Goal: Communication & Community: Answer question/provide support

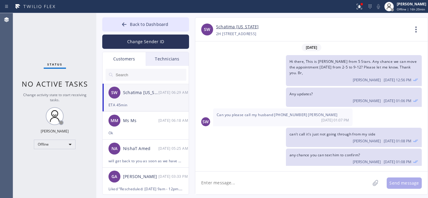
scroll to position [2175, 0]
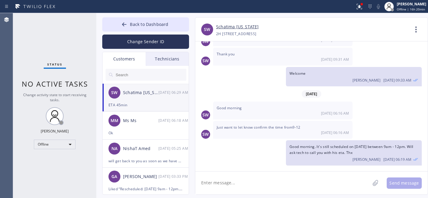
click at [139, 74] on input "text" at bounding box center [150, 75] width 71 height 12
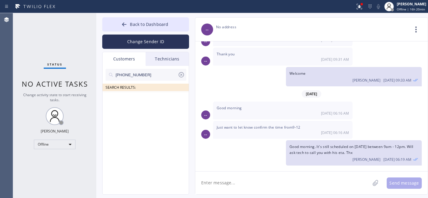
click at [133, 107] on div "[PHONE_NUMBER] SEARCH RESULTS:" at bounding box center [146, 137] width 87 height 142
click at [118, 73] on input "[PHONE_NUMBER]" at bounding box center [146, 75] width 63 height 12
type input "[PHONE_NUMBER]"
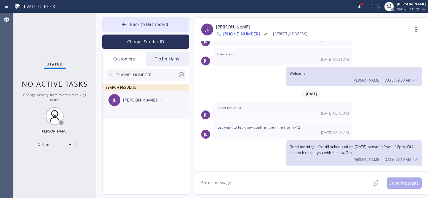
click at [133, 100] on div "[PERSON_NAME]" at bounding box center [140, 100] width 35 height 7
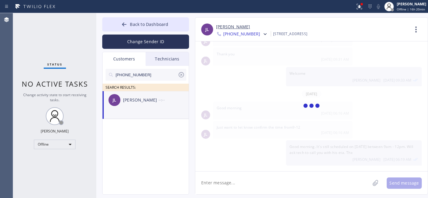
scroll to position [0, 0]
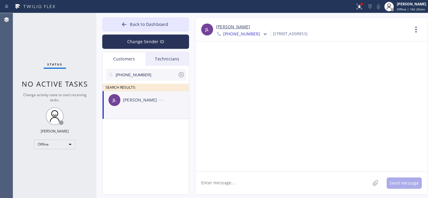
click at [227, 177] on textarea at bounding box center [282, 182] width 175 height 23
drag, startPoint x: 146, startPoint y: 105, endPoint x: 183, endPoint y: 125, distance: 42.1
click at [146, 105] on div "[PERSON_NAME] [PERSON_NAME] --:--" at bounding box center [146, 100] width 87 height 18
click at [238, 181] on textarea at bounding box center [282, 182] width 175 height 23
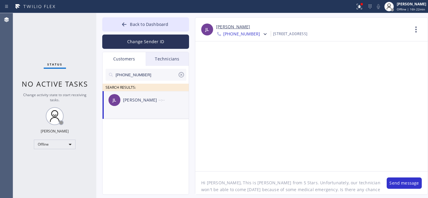
scroll to position [5, 0]
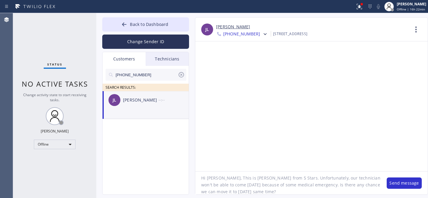
click at [290, 190] on textarea "Hi [PERSON_NAME], This is [PERSON_NAME] from 5 Stars. Unfortunately, our techni…" at bounding box center [288, 182] width 186 height 23
click at [303, 186] on textarea "Hi [PERSON_NAME], This is [PERSON_NAME] from 5 Stars. Unfortunately, our techni…" at bounding box center [288, 182] width 186 height 23
drag, startPoint x: 368, startPoint y: 191, endPoint x: 375, endPoint y: 194, distance: 6.9
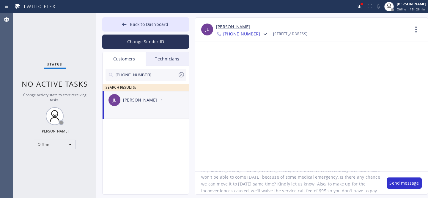
click at [368, 191] on textarea "Hi [PERSON_NAME], This is [PERSON_NAME] from 5 Stars. Unfortunately, our techni…" at bounding box center [288, 182] width 186 height 23
type textarea "Hi [PERSON_NAME], This is [PERSON_NAME] from 5 Stars. Unfortunately, our techni…"
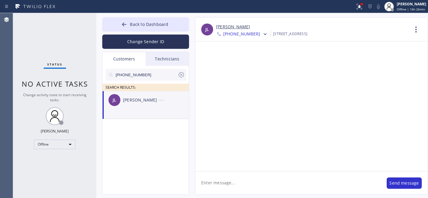
scroll to position [0, 0]
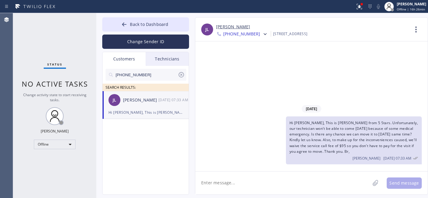
click at [183, 76] on icon at bounding box center [181, 74] width 7 height 7
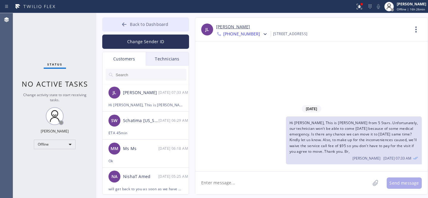
click at [132, 27] on button "Back to Dashboard" at bounding box center [145, 24] width 87 height 14
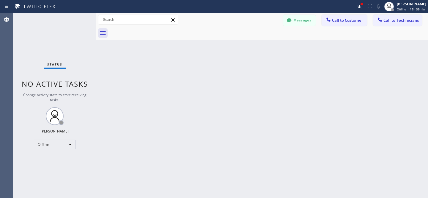
click at [293, 23] on div at bounding box center [289, 20] width 7 height 7
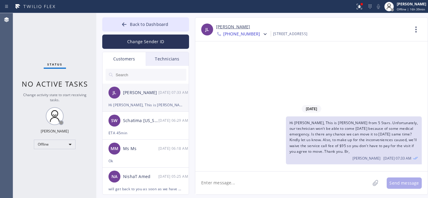
click at [135, 99] on div "[PERSON_NAME] [PERSON_NAME] [DATE] 07:33 AM" at bounding box center [146, 93] width 87 height 18
click at [263, 184] on textarea at bounding box center [282, 182] width 175 height 23
type textarea "Any updates?"
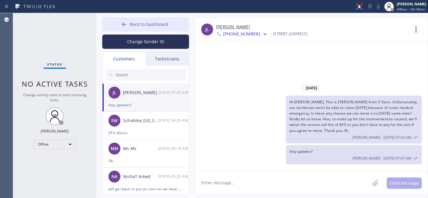
click at [133, 26] on span "Back to Dashboard" at bounding box center [149, 24] width 38 height 6
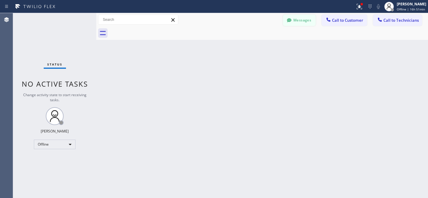
click at [301, 20] on button "Messages" at bounding box center [299, 20] width 33 height 11
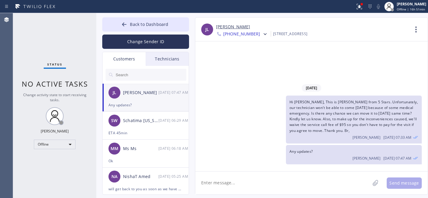
drag, startPoint x: 141, startPoint y: 105, endPoint x: 230, endPoint y: 183, distance: 118.8
click at [141, 105] on div "Any updates?" at bounding box center [146, 104] width 74 height 7
click at [126, 22] on icon at bounding box center [124, 24] width 6 height 6
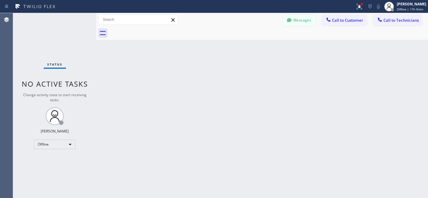
click at [297, 18] on button "Messages" at bounding box center [299, 20] width 33 height 11
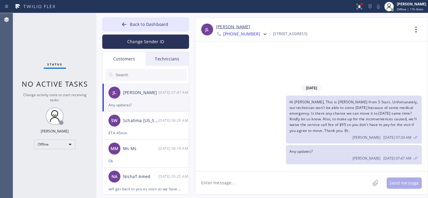
click at [145, 100] on div "[PERSON_NAME] [PERSON_NAME] [DATE] 07:47 AM" at bounding box center [146, 93] width 87 height 18
click at [222, 27] on link "[PERSON_NAME]" at bounding box center [233, 26] width 34 height 7
drag, startPoint x: 132, startPoint y: 22, endPoint x: 128, endPoint y: 1, distance: 21.7
click at [132, 22] on span "Back to Dashboard" at bounding box center [149, 24] width 38 height 6
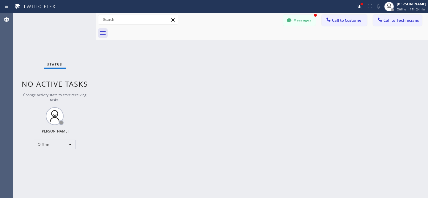
click at [299, 23] on button "Messages" at bounding box center [299, 20] width 33 height 11
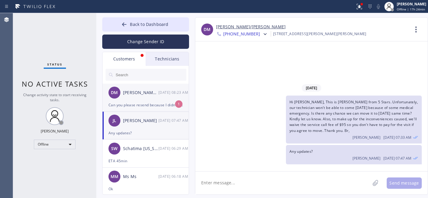
click at [147, 102] on div "Can you please resend because I didn't receive the email.Maybe it went to spam.…" at bounding box center [146, 104] width 74 height 7
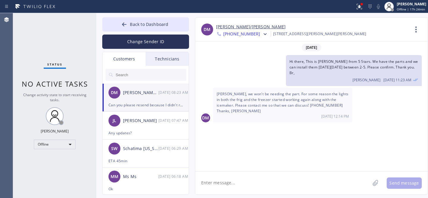
scroll to position [324, 0]
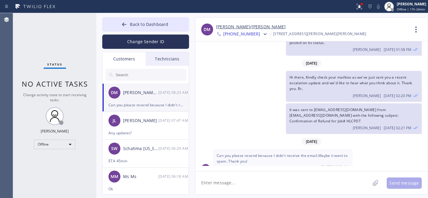
click at [240, 176] on textarea at bounding box center [282, 182] width 175 height 23
type textarea "Can you you check your Spam folder?"
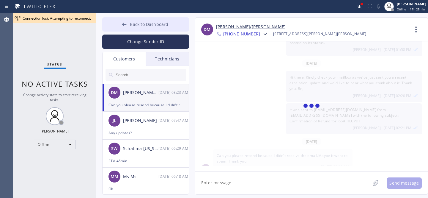
click at [134, 28] on button "Back to Dashboard" at bounding box center [145, 24] width 87 height 14
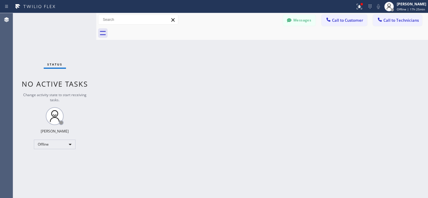
click at [294, 21] on button "Messages" at bounding box center [299, 20] width 33 height 11
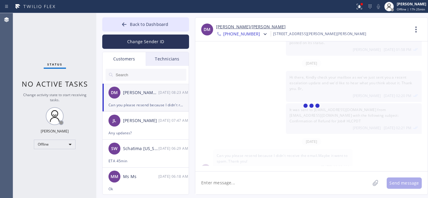
click at [144, 91] on div "[PERSON_NAME]/[PERSON_NAME]" at bounding box center [140, 92] width 35 height 7
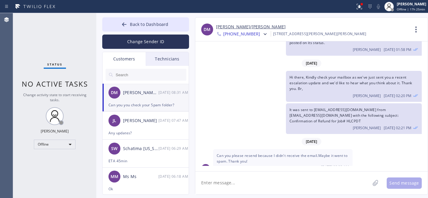
scroll to position [345, 0]
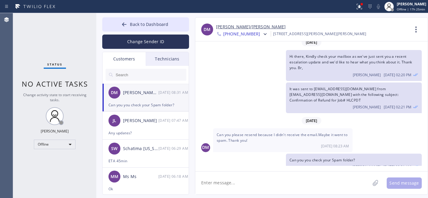
click at [229, 26] on link "[PERSON_NAME]/[PERSON_NAME]" at bounding box center [251, 26] width 70 height 7
click at [251, 180] on textarea at bounding box center [282, 182] width 175 height 23
type textarea "Just resent. Kindly let us know if you have it."
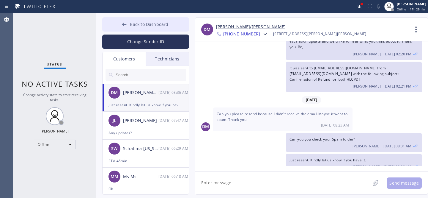
click at [128, 19] on button "Back to Dashboard" at bounding box center [145, 24] width 87 height 14
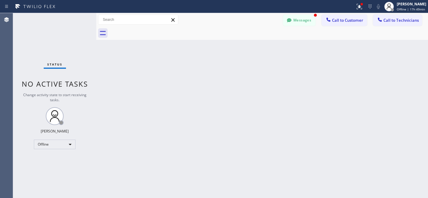
scroll to position [390, 0]
click at [296, 16] on button "Messages" at bounding box center [299, 20] width 33 height 11
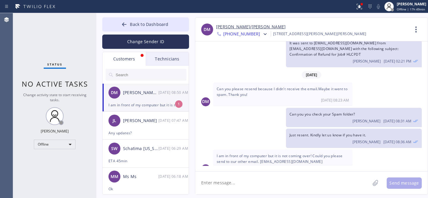
click at [155, 103] on div "I am in front of my computer but it is not coming over! Could you please send t…" at bounding box center [146, 104] width 74 height 7
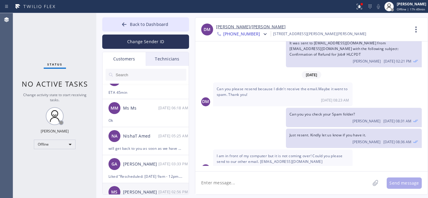
scroll to position [117, 0]
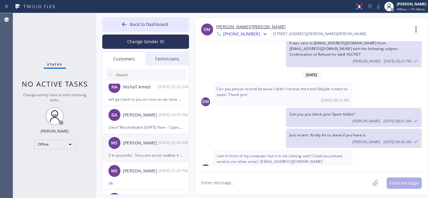
click at [147, 148] on div "[PERSON_NAME] [DATE] 02:56 PM" at bounding box center [146, 143] width 87 height 18
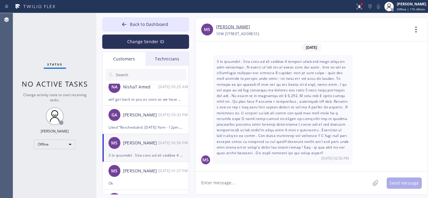
scroll to position [51, 0]
click at [307, 183] on textarea at bounding box center [282, 182] width 175 height 23
click at [237, 28] on link "[PERSON_NAME]" at bounding box center [233, 26] width 34 height 7
click at [274, 182] on textarea at bounding box center [282, 182] width 175 height 23
click at [272, 180] on textarea at bounding box center [282, 182] width 175 height 23
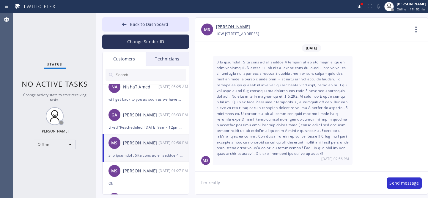
type textarea "I'm really"
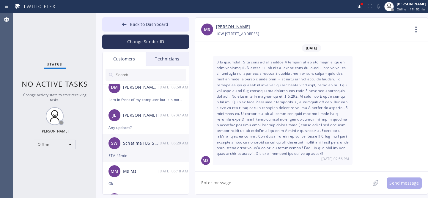
scroll to position [0, 0]
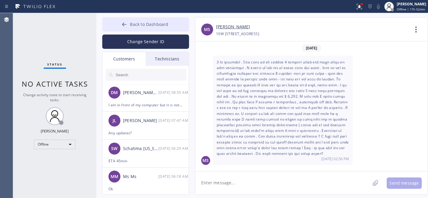
click at [126, 26] on icon at bounding box center [124, 24] width 6 height 6
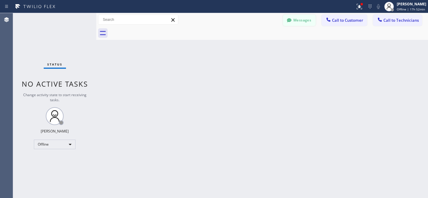
click at [302, 21] on button "Messages" at bounding box center [299, 20] width 33 height 11
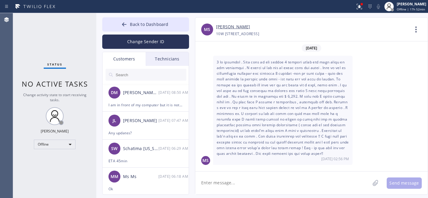
click at [247, 179] on textarea at bounding box center [282, 182] width 175 height 23
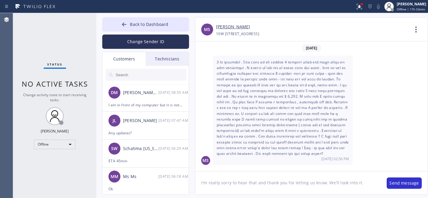
type textarea "I'm really sorry to hear that and thank you for letting us know. We'll look int…"
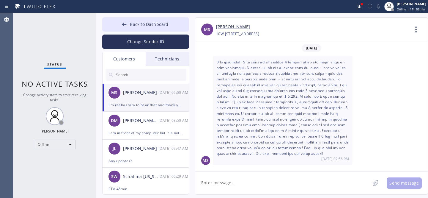
scroll to position [91, 0]
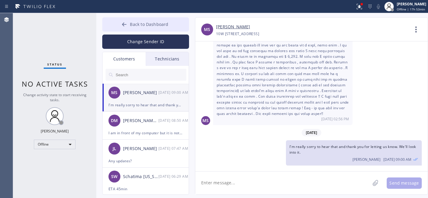
click at [122, 23] on div at bounding box center [124, 24] width 7 height 7
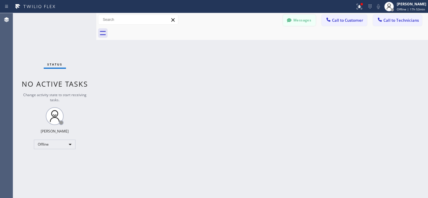
click at [295, 22] on button "Messages" at bounding box center [299, 20] width 33 height 11
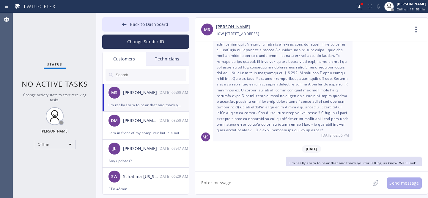
scroll to position [62, 0]
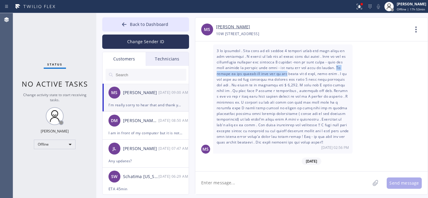
drag, startPoint x: 233, startPoint y: 74, endPoint x: 309, endPoint y: 72, distance: 76.7
click at [309, 72] on span at bounding box center [283, 96] width 132 height 96
click at [125, 23] on icon at bounding box center [124, 24] width 6 height 6
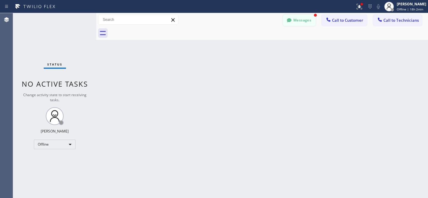
click at [296, 17] on button "Messages" at bounding box center [299, 20] width 33 height 11
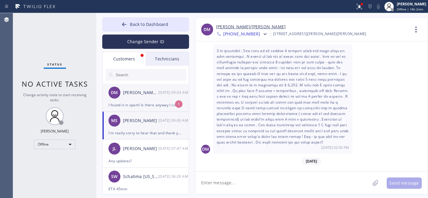
click at [146, 103] on div "I found it in spam! Is there anyway I could speak to someone regarding this mat…" at bounding box center [146, 104] width 74 height 7
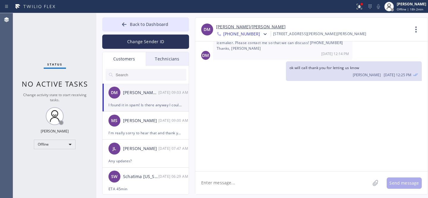
scroll to position [415, 0]
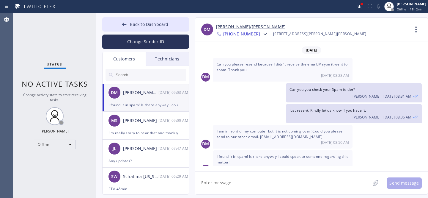
click at [255, 179] on textarea at bounding box center [282, 182] width 175 height 23
click at [264, 178] on textarea at bounding box center [282, 182] width 175 height 23
type textarea "Sure will call you"
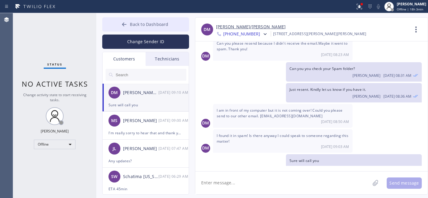
click at [147, 27] on button "Back to Dashboard" at bounding box center [145, 24] width 87 height 14
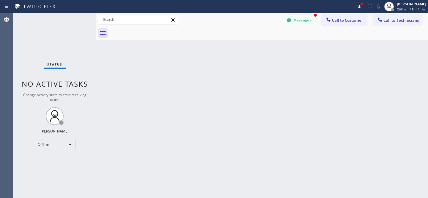
scroll to position [455, 0]
click at [297, 21] on button "Messages" at bounding box center [299, 20] width 33 height 11
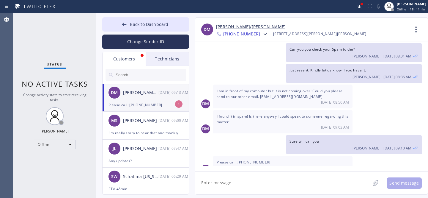
click at [140, 100] on div "DM [PERSON_NAME]/[PERSON_NAME] [DATE] 09:13 AM" at bounding box center [146, 93] width 87 height 18
drag, startPoint x: 266, startPoint y: 152, endPoint x: 218, endPoint y: 152, distance: 47.9
click at [216, 156] on div "Please call :[PHONE_NUMBER] [DATE] 09:13 AM" at bounding box center [282, 165] width 139 height 18
copy span "Please call :[PHONE_NUMBER]"
click at [135, 24] on span "Back to Dashboard" at bounding box center [149, 24] width 38 height 6
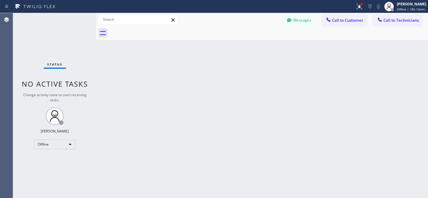
click at [299, 23] on button "Messages" at bounding box center [299, 20] width 33 height 11
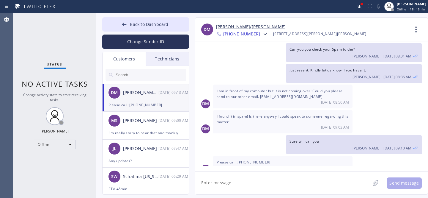
click at [250, 178] on textarea at bounding box center [282, 182] width 175 height 23
type textarea "Щ"
type textarea "Ok thank you"
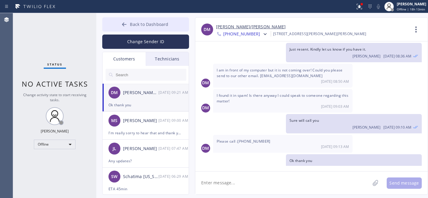
click at [134, 24] on span "Back to Dashboard" at bounding box center [149, 24] width 38 height 6
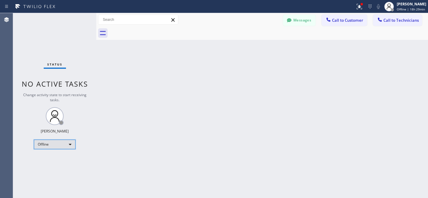
click at [60, 139] on div "Offline" at bounding box center [55, 144] width 42 height 10
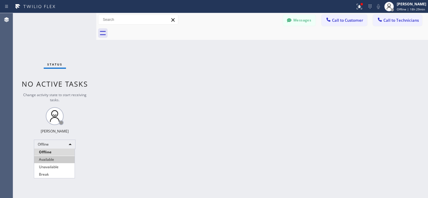
click at [56, 160] on li "Available" at bounding box center [54, 159] width 40 height 7
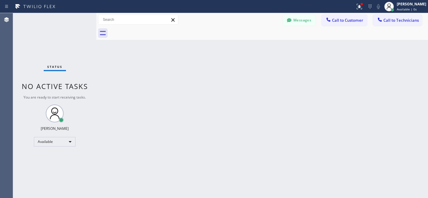
click at [350, 20] on span "Call to Customer" at bounding box center [347, 20] width 31 height 5
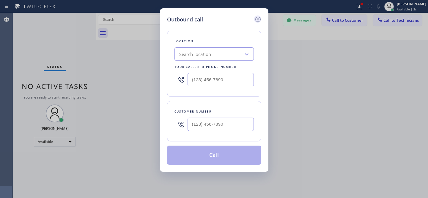
click at [257, 21] on icon at bounding box center [258, 19] width 7 height 7
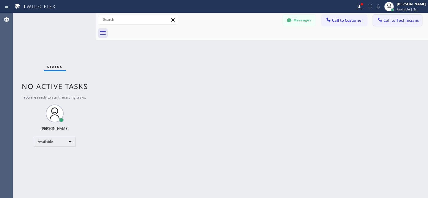
click at [383, 21] on div at bounding box center [379, 20] width 7 height 7
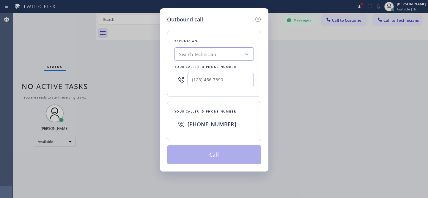
click at [202, 60] on div "Search Technician" at bounding box center [214, 53] width 79 height 13
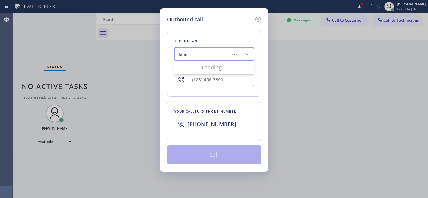
type input "la art"
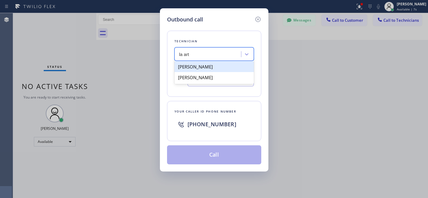
click at [193, 64] on div "[PERSON_NAME]" at bounding box center [214, 66] width 79 height 11
type input "[PHONE_NUMBER]"
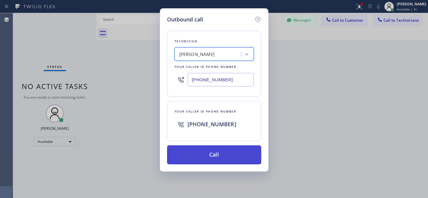
drag, startPoint x: 215, startPoint y: 149, endPoint x: 222, endPoint y: 146, distance: 7.6
click at [215, 149] on button "Call" at bounding box center [214, 154] width 94 height 19
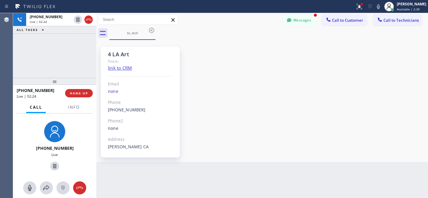
click at [242, 61] on div "4 LA Art Since: link to CRM Email none Phone [PHONE_NUMBER] Outbound call Techn…" at bounding box center [262, 100] width 329 height 119
click at [78, 93] on span "HANG UP" at bounding box center [79, 93] width 18 height 4
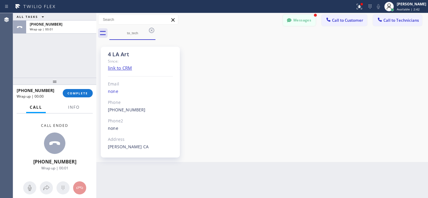
click at [299, 20] on button "Messages" at bounding box center [299, 20] width 33 height 11
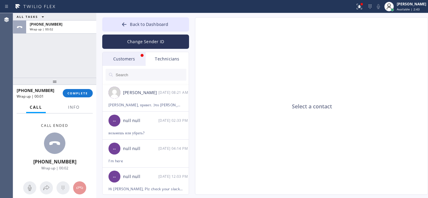
click at [123, 60] on div "Customers" at bounding box center [124, 59] width 43 height 14
click at [121, 57] on div "Customers" at bounding box center [124, 59] width 43 height 14
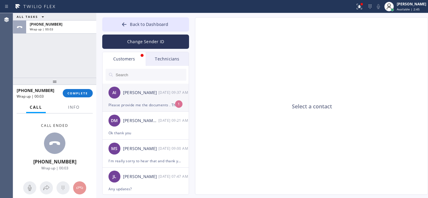
click at [139, 96] on div "[PERSON_NAME]" at bounding box center [140, 92] width 35 height 7
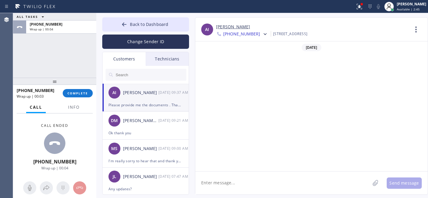
scroll to position [232, 0]
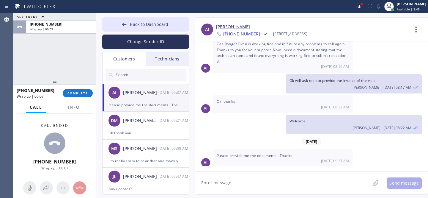
click at [225, 26] on link "[PERSON_NAME]" at bounding box center [233, 26] width 34 height 7
click at [122, 23] on icon at bounding box center [124, 24] width 6 height 6
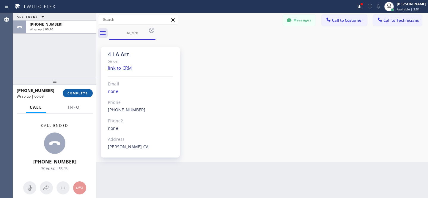
click at [82, 95] on button "COMPLETE" at bounding box center [78, 93] width 30 height 8
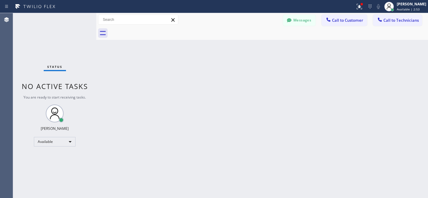
click at [152, 31] on div at bounding box center [268, 32] width 319 height 13
click at [58, 142] on div "Available" at bounding box center [55, 142] width 42 height 10
click at [54, 149] on li "Offline" at bounding box center [54, 149] width 40 height 7
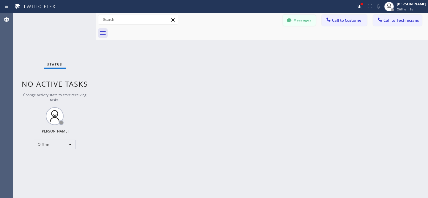
click at [299, 22] on button "Messages" at bounding box center [299, 20] width 33 height 11
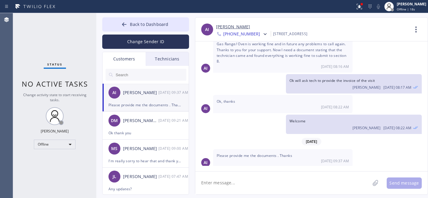
drag, startPoint x: 235, startPoint y: 187, endPoint x: 253, endPoint y: 180, distance: 18.8
click at [236, 187] on textarea at bounding box center [282, 182] width 175 height 23
type textarea "Still waiting for that info from tech. Will send it as soon as I have it"
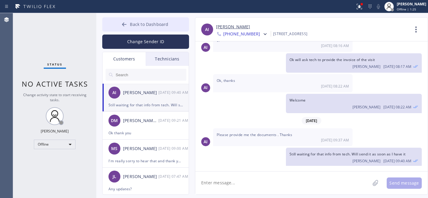
click at [131, 23] on span "Back to Dashboard" at bounding box center [149, 24] width 38 height 6
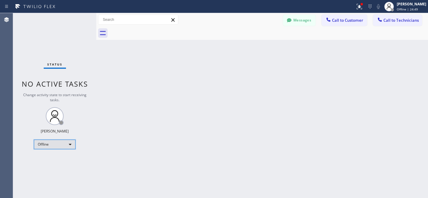
click at [53, 143] on div "Offline" at bounding box center [55, 144] width 42 height 10
click at [53, 157] on li "Available" at bounding box center [54, 159] width 40 height 7
click at [342, 21] on span "Call to Customer" at bounding box center [347, 20] width 31 height 5
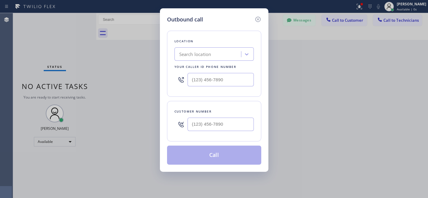
click at [221, 48] on div "Search location" at bounding box center [214, 53] width 79 height 13
click at [218, 53] on div "Search location" at bounding box center [208, 54] width 65 height 10
paste input "Kent Appliance Mending"
type input "Kent Appliance Mending"
click at [214, 60] on div "Search location" at bounding box center [214, 53] width 79 height 13
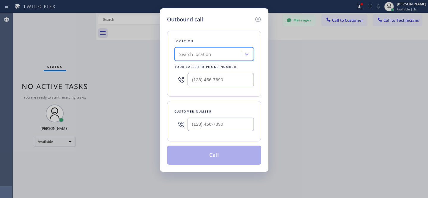
click at [211, 64] on div "Your caller id phone number" at bounding box center [214, 67] width 79 height 6
click at [215, 54] on div "Search location" at bounding box center [208, 54] width 65 height 10
paste input "Kent Appliance Mending"
type input "Kent Appliance Mending"
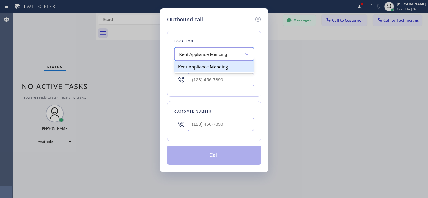
click at [208, 69] on div "Kent Appliance Mending" at bounding box center [214, 66] width 79 height 11
type input "[PHONE_NUMBER]"
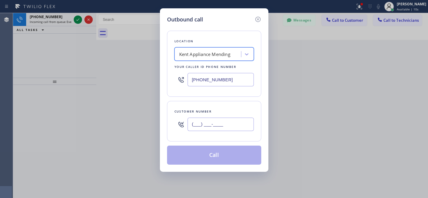
drag, startPoint x: 220, startPoint y: 127, endPoint x: 267, endPoint y: 124, distance: 47.0
click at [221, 127] on input "(___) ___-____" at bounding box center [221, 123] width 66 height 13
paste input "360) 775-6395"
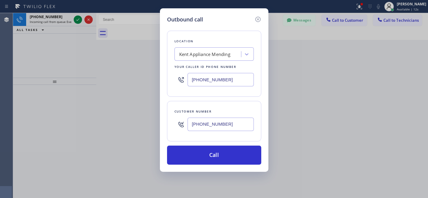
type input "[PHONE_NUMBER]"
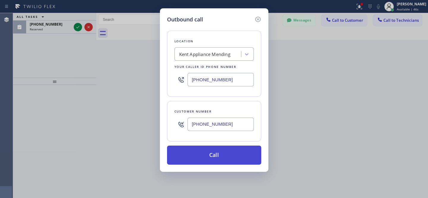
click at [218, 159] on button "Call" at bounding box center [214, 154] width 94 height 19
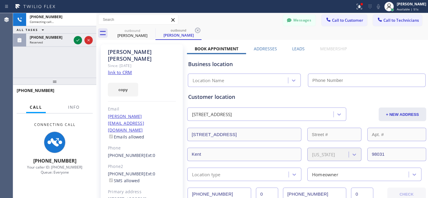
type input "[PHONE_NUMBER]"
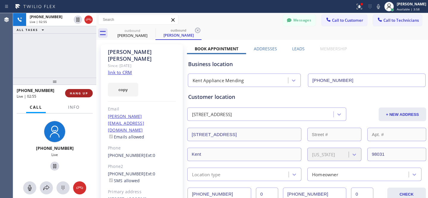
click at [86, 94] on span "HANG UP" at bounding box center [79, 93] width 18 height 4
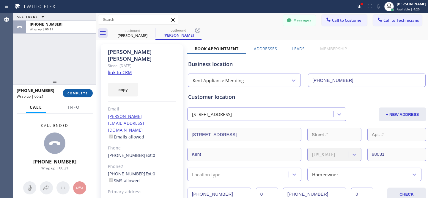
click at [78, 90] on button "COMPLETE" at bounding box center [78, 93] width 30 height 8
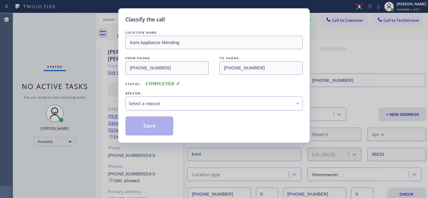
click at [159, 104] on div "Select a reason" at bounding box center [214, 103] width 171 height 7
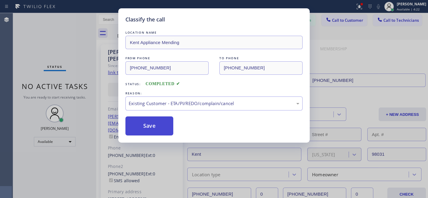
click at [156, 128] on button "Save" at bounding box center [149, 125] width 48 height 19
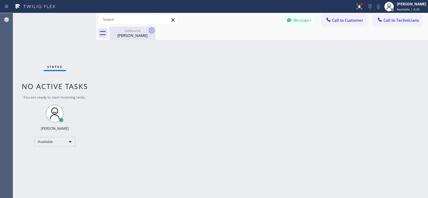
drag, startPoint x: 123, startPoint y: 30, endPoint x: 150, endPoint y: 29, distance: 26.5
click at [123, 30] on div "outbound" at bounding box center [132, 30] width 45 height 4
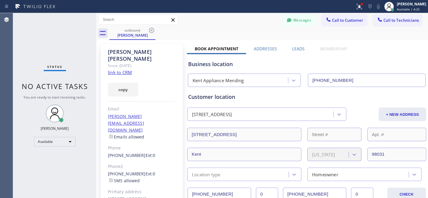
drag, startPoint x: 153, startPoint y: 29, endPoint x: 92, endPoint y: 113, distance: 103.2
click at [153, 29] on icon at bounding box center [151, 30] width 7 height 7
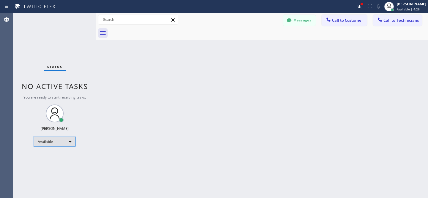
click at [56, 143] on div "Available" at bounding box center [55, 142] width 42 height 10
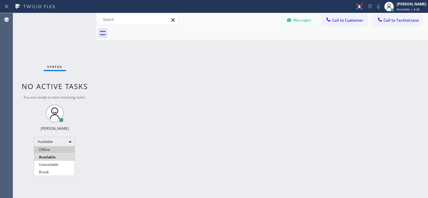
click at [52, 149] on li "Offline" at bounding box center [54, 149] width 40 height 7
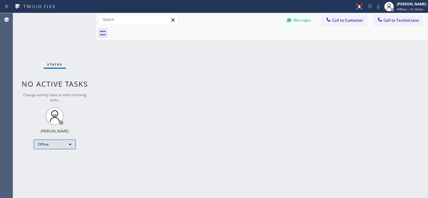
click at [61, 148] on div "Offline" at bounding box center [55, 144] width 42 height 10
click at [52, 158] on li "Available" at bounding box center [54, 159] width 40 height 7
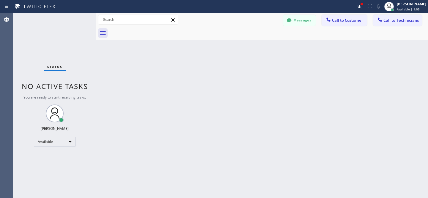
drag, startPoint x: 311, startPoint y: 20, endPoint x: 144, endPoint y: 69, distance: 174.0
click at [310, 19] on button "Messages" at bounding box center [299, 20] width 33 height 11
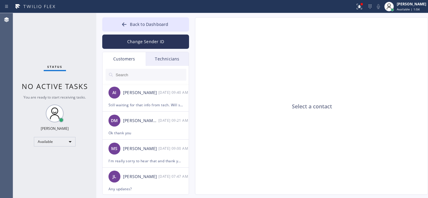
click at [138, 75] on input "text" at bounding box center [150, 75] width 71 height 12
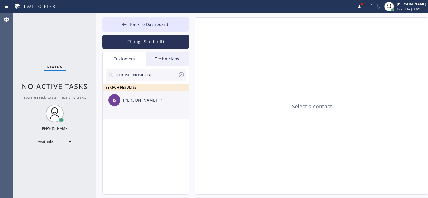
click at [132, 107] on div "JS [PERSON_NAME] --:--" at bounding box center [146, 100] width 87 height 18
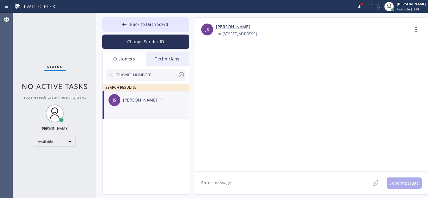
drag, startPoint x: 260, startPoint y: 184, endPoint x: 265, endPoint y: 183, distance: 4.2
click at [260, 184] on textarea at bounding box center [282, 182] width 175 height 23
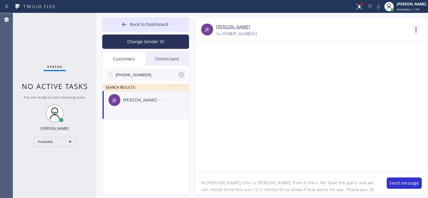
type textarea "Hi [PERSON_NAME], This is [PERSON_NAME] from 5 Stars. We have the parts and we …"
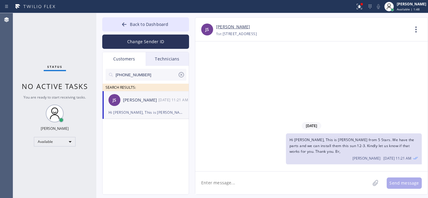
click at [182, 75] on icon at bounding box center [181, 74] width 7 height 7
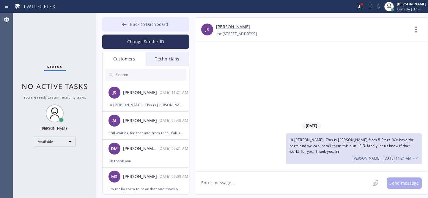
click at [136, 25] on span "Back to Dashboard" at bounding box center [149, 24] width 38 height 6
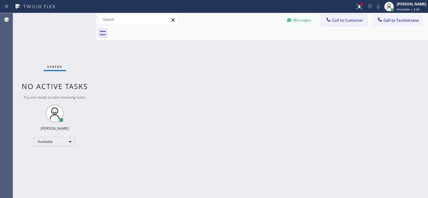
click at [343, 20] on span "Call to Customer" at bounding box center [347, 20] width 31 height 5
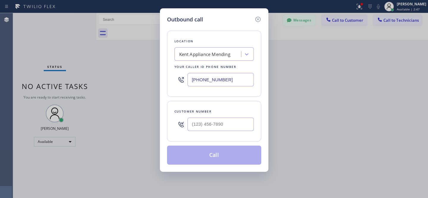
click at [211, 53] on div "Kent Appliance Mending" at bounding box center [204, 54] width 51 height 7
paste input "Same Day Subzero Repair [GEOGRAPHIC_DATA]"
type input "Same Day Subzero Repair [GEOGRAPHIC_DATA]"
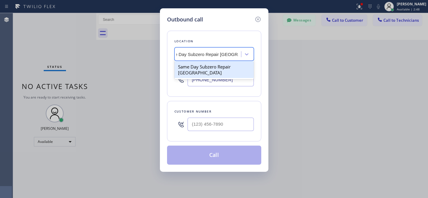
drag, startPoint x: 227, startPoint y: 61, endPoint x: 242, endPoint y: 47, distance: 20.2
click at [203, 68] on div "Same Day Subzero Repair [GEOGRAPHIC_DATA]" at bounding box center [214, 69] width 79 height 17
type input "[PHONE_NUMBER]"
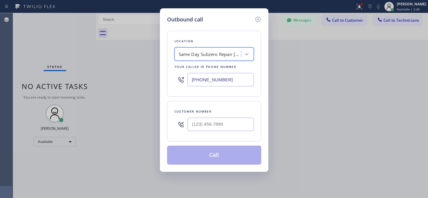
scroll to position [0, 1]
drag, startPoint x: 210, startPoint y: 123, endPoint x: 261, endPoint y: 139, distance: 54.1
click at [210, 123] on input "(___) ___-____" at bounding box center [221, 123] width 66 height 13
paste input "310) 508-8278"
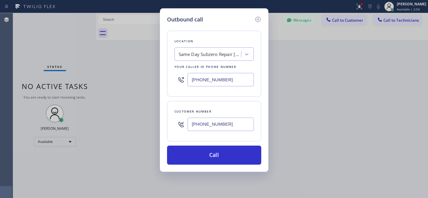
type input "[PHONE_NUMBER]"
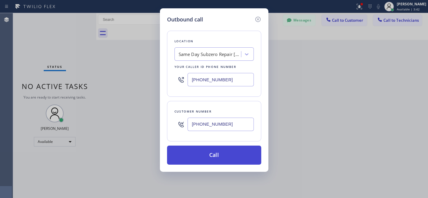
click at [203, 161] on button "Call" at bounding box center [214, 154] width 94 height 19
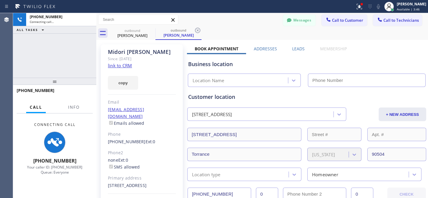
type input "[PHONE_NUMBER]"
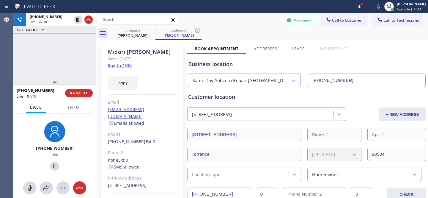
click at [235, 31] on div "outbound [PERSON_NAME] outbound [PERSON_NAME]" at bounding box center [268, 32] width 319 height 13
click at [83, 95] on span "HANG UP" at bounding box center [79, 93] width 18 height 4
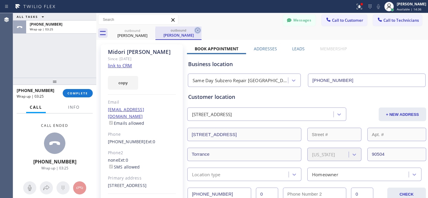
click at [197, 29] on icon at bounding box center [197, 30] width 7 height 7
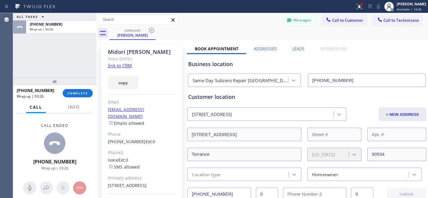
click at [148, 30] on icon at bounding box center [151, 30] width 7 height 7
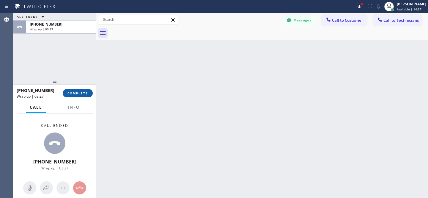
click at [76, 90] on button "COMPLETE" at bounding box center [78, 93] width 30 height 8
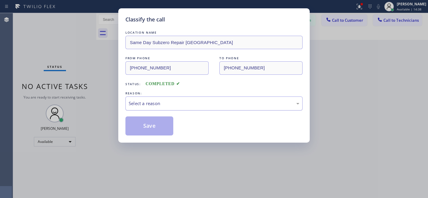
click at [139, 101] on div "Select a reason" at bounding box center [214, 103] width 171 height 7
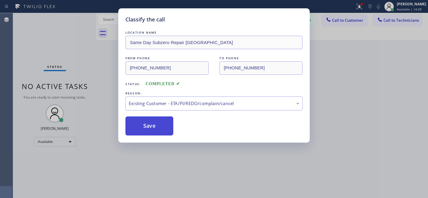
click at [148, 134] on button "Save" at bounding box center [149, 125] width 48 height 19
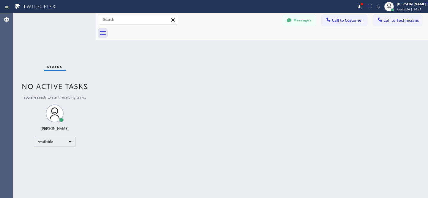
drag, startPoint x: 388, startPoint y: 18, endPoint x: 264, endPoint y: 54, distance: 129.3
click at [388, 18] on span "Call to Technicians" at bounding box center [401, 20] width 35 height 5
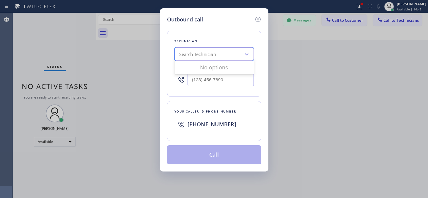
click at [201, 56] on div "Search Technician" at bounding box center [197, 54] width 37 height 7
type input "la art"
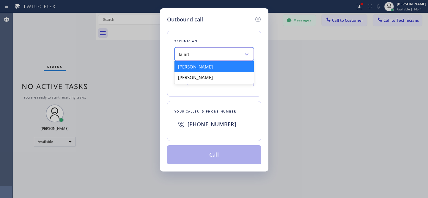
click at [186, 67] on div "[PERSON_NAME]" at bounding box center [214, 66] width 79 height 11
type input "[PHONE_NUMBER]"
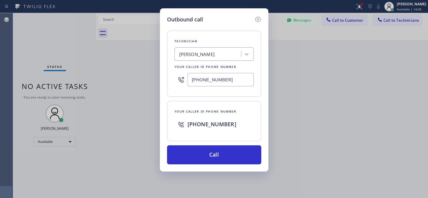
drag, startPoint x: 236, startPoint y: 149, endPoint x: 265, endPoint y: 164, distance: 32.7
click at [235, 149] on button "Call" at bounding box center [214, 154] width 94 height 19
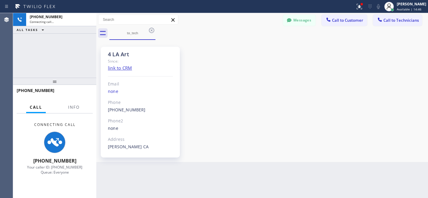
scroll to position [43, 0]
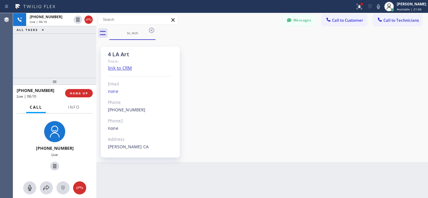
click at [227, 45] on div "4 LA Art Since: link to CRM Email none Phone [PHONE_NUMBER] Outbound call Techn…" at bounding box center [262, 100] width 329 height 119
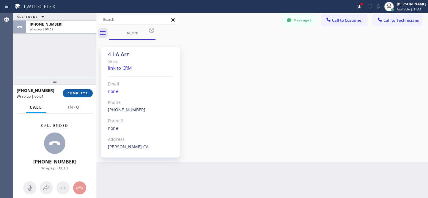
click at [82, 93] on span "COMPLETE" at bounding box center [77, 93] width 21 height 4
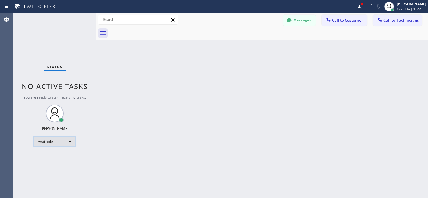
click at [52, 141] on div "Available" at bounding box center [55, 142] width 42 height 10
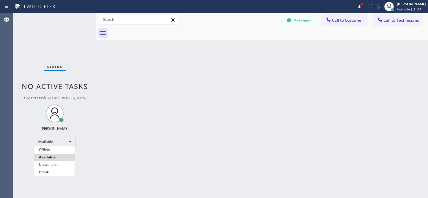
drag, startPoint x: 51, startPoint y: 149, endPoint x: 61, endPoint y: 147, distance: 10.0
click at [51, 148] on li "Offline" at bounding box center [54, 149] width 40 height 7
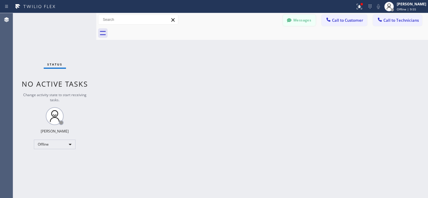
click at [301, 18] on button "Messages" at bounding box center [299, 20] width 33 height 11
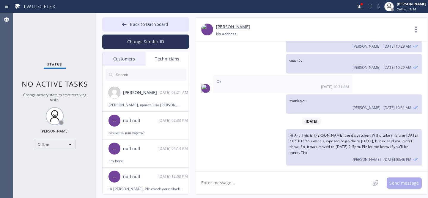
click at [126, 57] on div "Customers" at bounding box center [124, 59] width 43 height 14
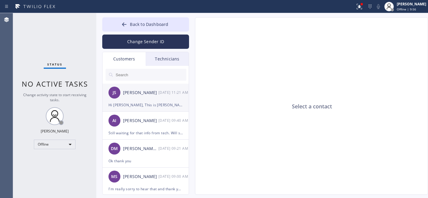
click at [133, 102] on div "Hi [PERSON_NAME], This is [PERSON_NAME] from 5 Stars. We have the parts and we …" at bounding box center [146, 104] width 74 height 7
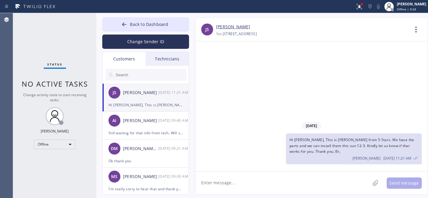
click at [227, 177] on textarea at bounding box center [282, 182] width 175 height 23
type textarea "Any updates?"
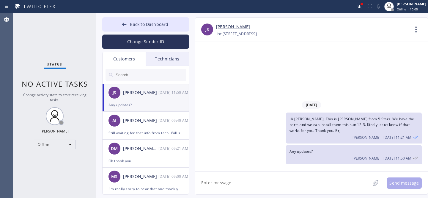
click at [152, 21] on span "Back to Dashboard" at bounding box center [149, 24] width 38 height 6
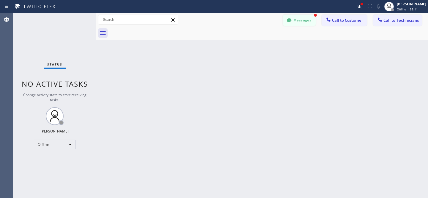
click at [300, 23] on button "Messages" at bounding box center [299, 20] width 33 height 11
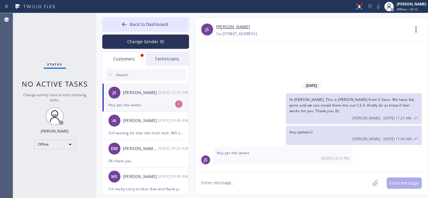
drag, startPoint x: 135, startPoint y: 105, endPoint x: 139, endPoint y: 104, distance: 3.8
click at [135, 105] on div "Hey yes this works" at bounding box center [146, 104] width 74 height 7
click at [216, 28] on link "[PERSON_NAME]" at bounding box center [233, 26] width 34 height 7
drag, startPoint x: 271, startPoint y: 186, endPoint x: 286, endPoint y: 175, distance: 18.8
click at [271, 186] on textarea at bounding box center [282, 182] width 175 height 23
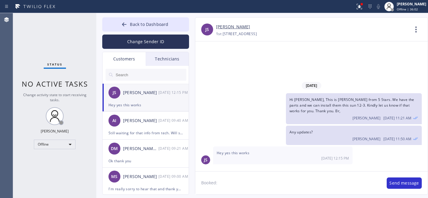
paste textarea "[DATE] 12pm - 3pm"
type textarea "Booked: [DATE] 12pm - 3pm. Thank you"
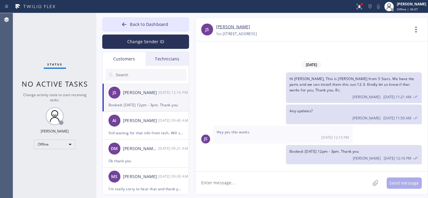
drag, startPoint x: 137, startPoint y: 27, endPoint x: 136, endPoint y: 1, distance: 25.6
click at [137, 27] on span "Back to Dashboard" at bounding box center [149, 24] width 38 height 6
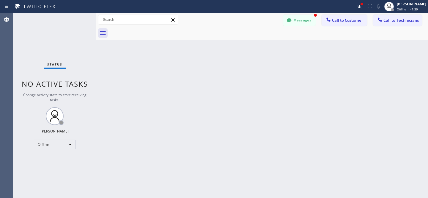
click at [297, 22] on button "Messages" at bounding box center [299, 20] width 33 height 11
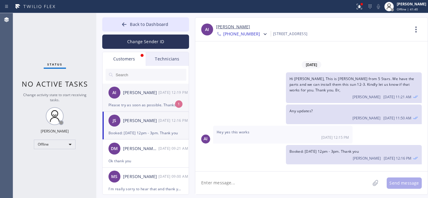
click at [139, 102] on div "Please try as soon as possible. Thanks" at bounding box center [146, 104] width 74 height 7
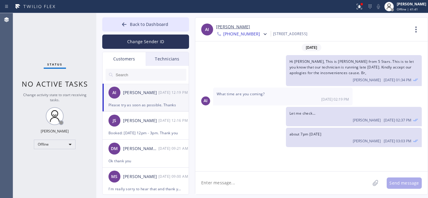
scroll to position [272, 0]
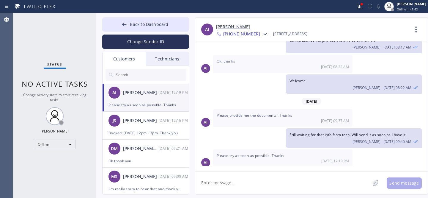
click at [245, 181] on textarea at bounding box center [282, 182] width 175 height 23
type textarea "Ok"
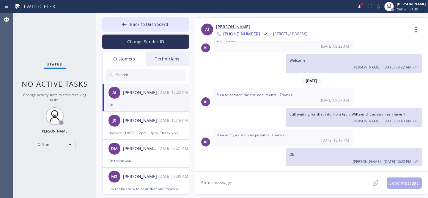
click at [226, 24] on link "[PERSON_NAME]" at bounding box center [233, 26] width 34 height 7
click at [138, 21] on span "Back to Dashboard" at bounding box center [149, 24] width 38 height 6
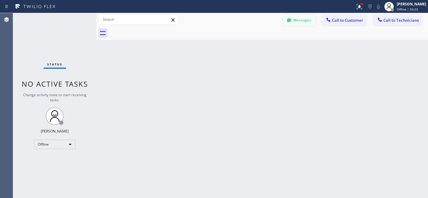
click at [298, 21] on button "Messages" at bounding box center [299, 20] width 33 height 11
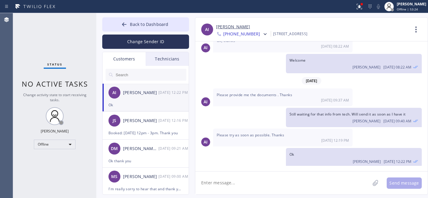
click at [142, 98] on div "[PERSON_NAME][DEMOGRAPHIC_DATA] [DATE] 12:22 PM" at bounding box center [146, 93] width 87 height 18
click at [228, 27] on link "[PERSON_NAME]" at bounding box center [233, 26] width 34 height 7
drag, startPoint x: 245, startPoint y: 186, endPoint x: 266, endPoint y: 174, distance: 23.8
click at [244, 186] on textarea at bounding box center [282, 182] width 175 height 23
paste textarea "[EMAIL_ADDRESS][DOMAIN_NAME]"
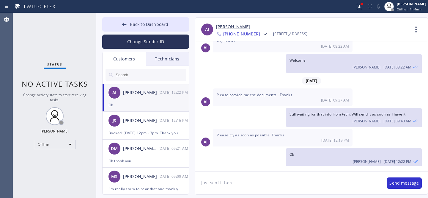
type textarea "Just sent it here [EMAIL_ADDRESS][DOMAIN_NAME]"
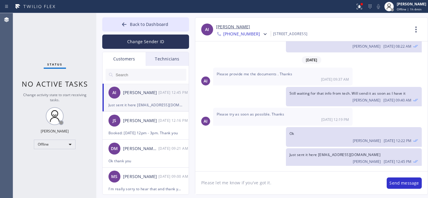
type textarea "Please let me know if you've got it."
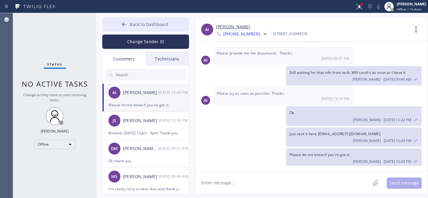
click at [131, 19] on button "Back to Dashboard" at bounding box center [145, 24] width 87 height 14
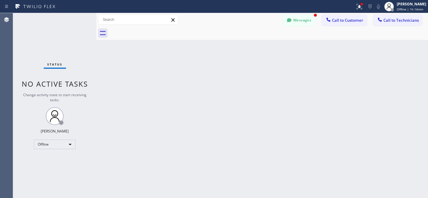
scroll to position [353, 0]
click at [309, 19] on button "Messages" at bounding box center [299, 20] width 33 height 11
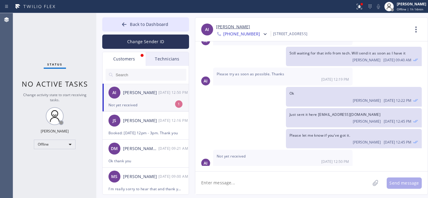
scroll to position [295, 0]
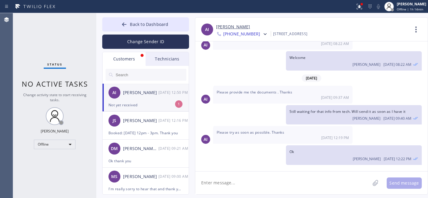
click at [144, 98] on div "[PERSON_NAME][DEMOGRAPHIC_DATA] [DATE] 12:50 PM" at bounding box center [146, 93] width 87 height 18
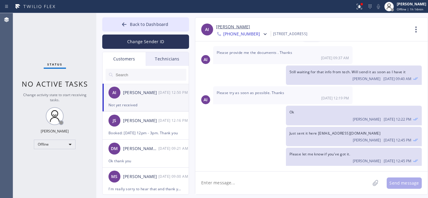
scroll to position [353, 0]
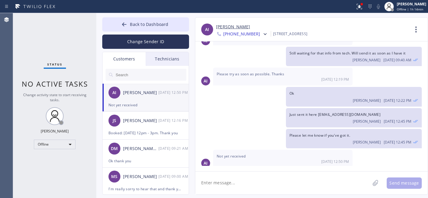
click at [260, 179] on textarea at bounding box center [282, 182] width 175 height 23
type textarea "p"
type textarea "M"
click at [268, 183] on textarea "Might have been dropped in the Spam folder" at bounding box center [288, 182] width 186 height 23
click at [315, 186] on textarea "Might have been dropped in a spam folder" at bounding box center [288, 182] width 186 height 23
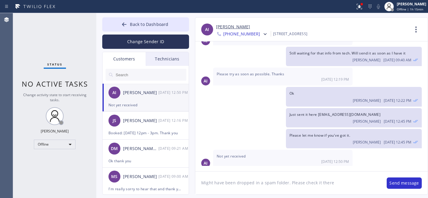
type textarea "Might have been dropped in a spam folder. Please check it there"
click at [223, 29] on link "[PERSON_NAME]" at bounding box center [233, 26] width 34 height 7
click at [402, 182] on button "Send message" at bounding box center [404, 182] width 35 height 11
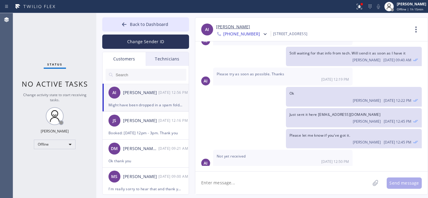
scroll to position [374, 0]
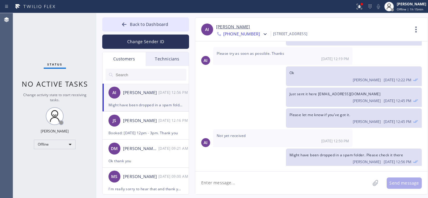
click at [245, 187] on textarea at bounding box center [282, 182] width 175 height 23
paste textarea "BA3HQM"
type textarea "Search it under the following job# BA3HQM"
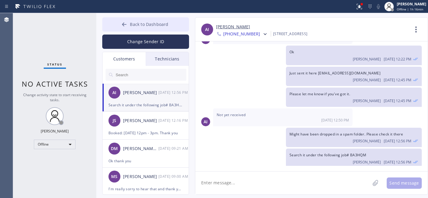
click at [135, 21] on span "Back to Dashboard" at bounding box center [149, 24] width 38 height 6
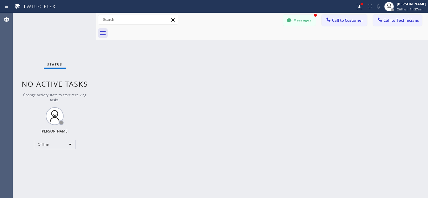
scroll to position [414, 0]
click at [307, 18] on button "Messages" at bounding box center [299, 20] width 33 height 11
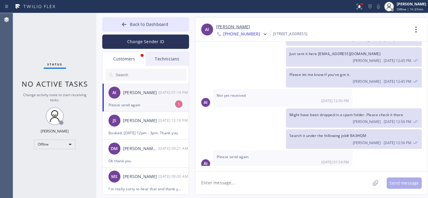
click at [155, 105] on div "Please send again" at bounding box center [146, 104] width 74 height 7
click at [217, 27] on link "[PERSON_NAME]" at bounding box center [233, 26] width 34 height 7
click at [299, 178] on textarea at bounding box center [282, 182] width 175 height 23
type textarea "Sending it here then..."
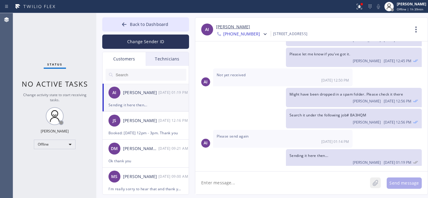
click at [374, 185] on icon at bounding box center [375, 183] width 5 height 6
click at [401, 182] on button "Send message" at bounding box center [404, 182] width 35 height 11
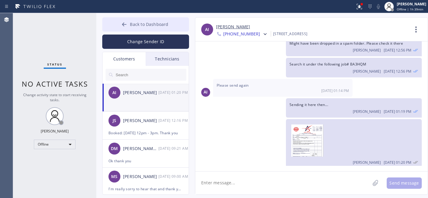
click at [145, 26] on span "Back to Dashboard" at bounding box center [149, 24] width 38 height 6
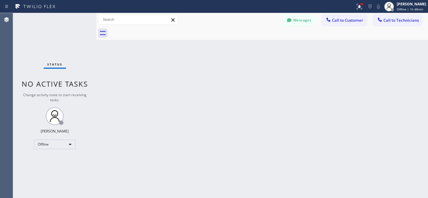
click at [205, 85] on div "Back to Dashboard Change Sender ID Customers Technicians [PERSON_NAME] Islam [D…" at bounding box center [262, 105] width 332 height 185
click at [301, 21] on button "Messages" at bounding box center [299, 20] width 33 height 11
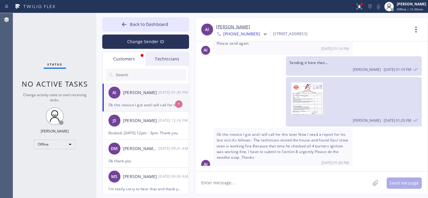
click at [144, 96] on div "[PERSON_NAME] Islam [DATE] 01:30 PM" at bounding box center [146, 93] width 87 height 18
click at [268, 184] on textarea at bounding box center [282, 182] width 175 height 23
click at [267, 183] on textarea at bounding box center [282, 182] width 175 height 23
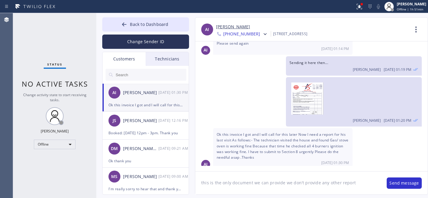
type textarea "this is the only document we can provide we don't provide any other reports"
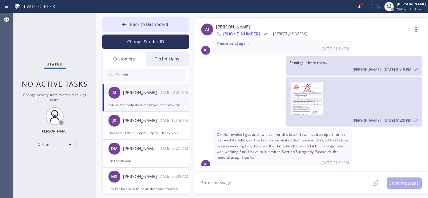
scroll to position [554, 0]
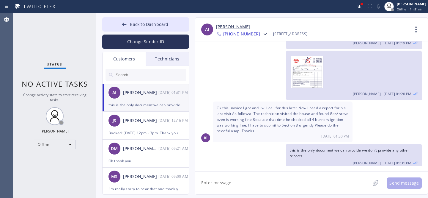
click at [310, 182] on textarea at bounding box center [282, 182] width 175 height 23
drag, startPoint x: 141, startPoint y: 20, endPoint x: 136, endPoint y: 2, distance: 19.0
click at [141, 20] on button "Back to Dashboard" at bounding box center [145, 24] width 87 height 14
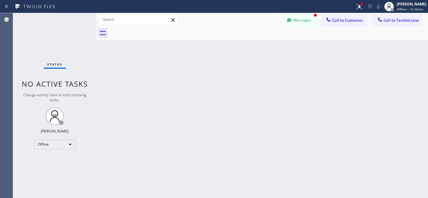
scroll to position [579, 0]
click at [305, 20] on button "Messages" at bounding box center [299, 20] width 33 height 11
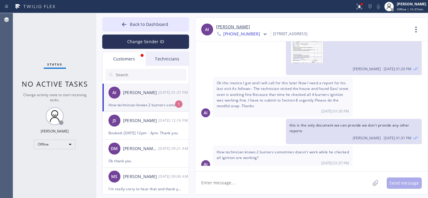
click at [147, 98] on div "[PERSON_NAME] Islam [DATE] 01:37 PM" at bounding box center [146, 93] width 87 height 18
click at [260, 181] on textarea at bounding box center [282, 182] width 175 height 23
type textarea "Let me ask him...."
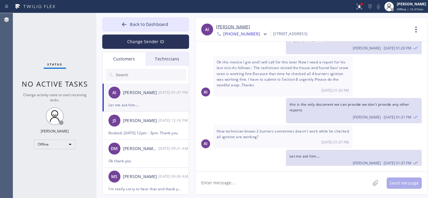
click at [256, 176] on textarea at bounding box center [282, 182] width 175 height 23
click at [148, 21] on button "Back to Dashboard" at bounding box center [145, 24] width 87 height 14
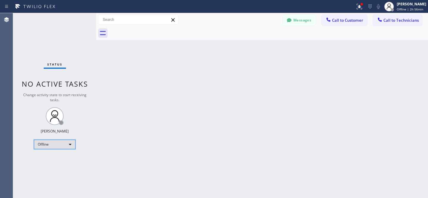
click at [46, 145] on div "Offline" at bounding box center [55, 144] width 42 height 10
drag, startPoint x: 51, startPoint y: 157, endPoint x: 115, endPoint y: 134, distance: 67.9
click at [51, 157] on li "Available" at bounding box center [54, 159] width 40 height 7
click at [398, 21] on span "Call to Technicians" at bounding box center [401, 20] width 35 height 5
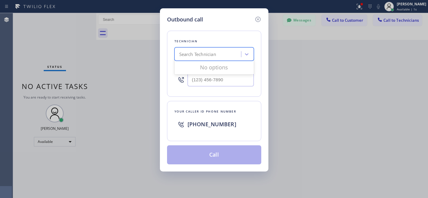
click at [203, 57] on div "Search Technician" at bounding box center [197, 54] width 37 height 7
type input "la art"
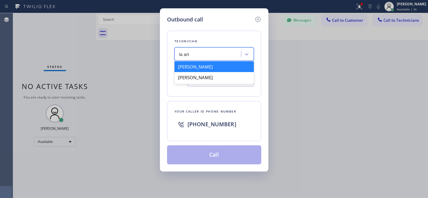
click at [193, 67] on div "[PERSON_NAME]" at bounding box center [214, 66] width 79 height 11
type input "[PHONE_NUMBER]"
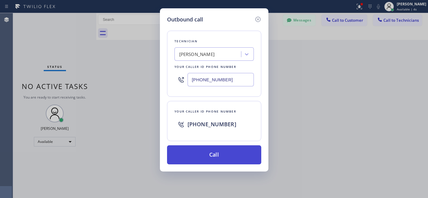
click at [225, 152] on button "Call" at bounding box center [214, 154] width 94 height 19
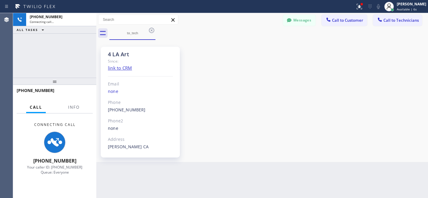
scroll to position [43, 0]
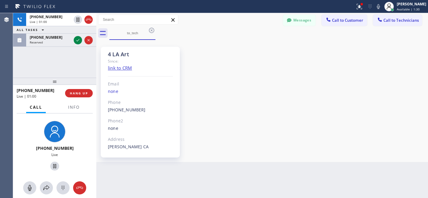
click at [230, 86] on div "4 LA Art Since: link to CRM Email none Phone [PHONE_NUMBER] Outbound call Techn…" at bounding box center [262, 100] width 329 height 119
click at [238, 91] on div "4 LA Art Since: link to CRM Email none Phone [PHONE_NUMBER] Outbound call Techn…" at bounding box center [262, 100] width 329 height 119
click at [286, 81] on div "4 LA Art Since: link to CRM Email none Phone [PHONE_NUMBER] Outbound call Techn…" at bounding box center [262, 100] width 329 height 119
click at [254, 93] on div "4 LA Art Since: link to CRM Email none Phone [PHONE_NUMBER] Outbound call Techn…" at bounding box center [262, 100] width 329 height 119
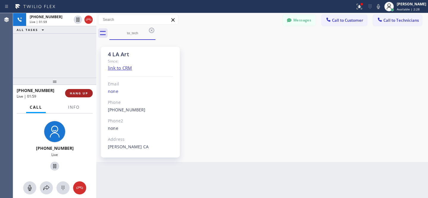
click at [81, 95] on span "HANG UP" at bounding box center [79, 93] width 18 height 4
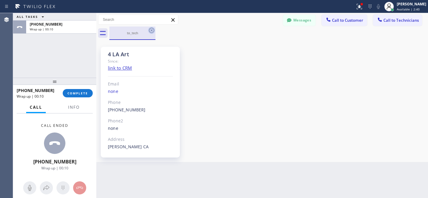
click at [151, 30] on icon at bounding box center [151, 30] width 5 height 5
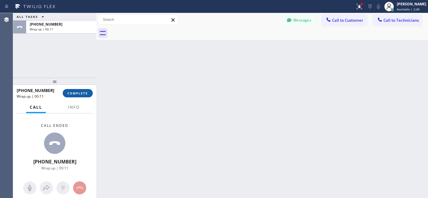
click at [84, 95] on span "COMPLETE" at bounding box center [77, 93] width 21 height 4
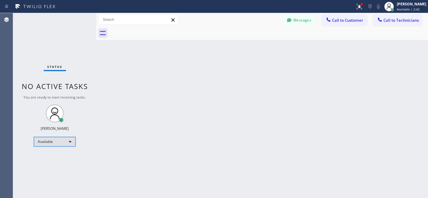
click at [67, 141] on div "Available" at bounding box center [55, 142] width 42 height 10
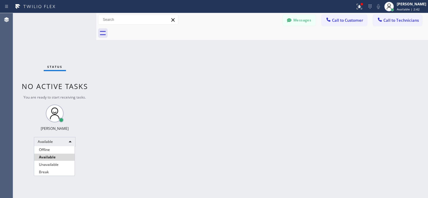
drag, startPoint x: 56, startPoint y: 147, endPoint x: 84, endPoint y: 148, distance: 28.2
click at [56, 147] on li "Offline" at bounding box center [54, 149] width 40 height 7
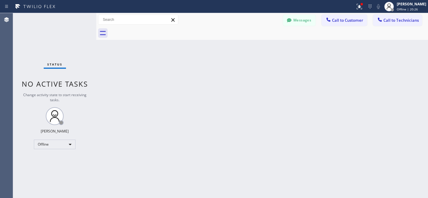
click at [294, 15] on button "Messages" at bounding box center [299, 20] width 33 height 11
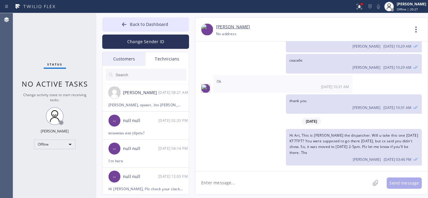
click at [123, 59] on div "Customers" at bounding box center [124, 59] width 43 height 14
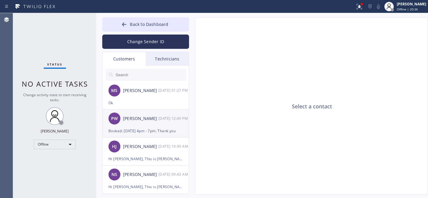
scroll to position [254, 0]
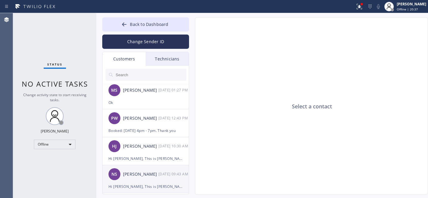
click at [142, 185] on div "Hi [PERSON_NAME], This is [PERSON_NAME] from 5 Stars. Unfortunately, the office…" at bounding box center [146, 186] width 74 height 7
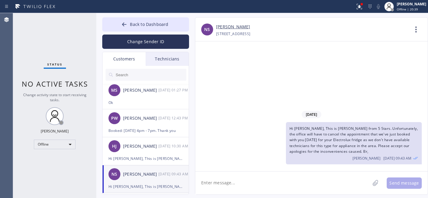
click at [137, 75] on input "text" at bounding box center [150, 75] width 71 height 12
click at [334, 132] on span "Hi [PERSON_NAME], This is [PERSON_NAME] from 5 Stars. Unfortunately, the office…" at bounding box center [354, 140] width 128 height 28
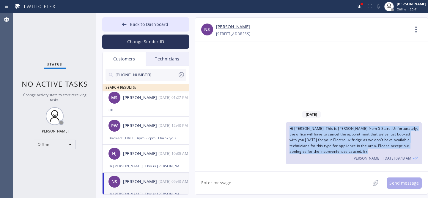
click at [334, 132] on span "Hi [PERSON_NAME], This is [PERSON_NAME] from 5 Stars. Unfortunately, the office…" at bounding box center [354, 140] width 128 height 28
copy span "Hi [PERSON_NAME], This is [PERSON_NAME] from 5 Stars. Unfortunately, the office…"
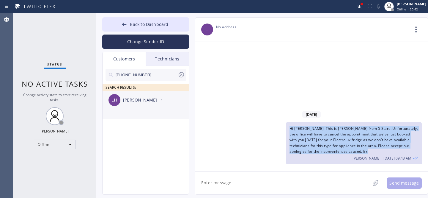
scroll to position [0, 0]
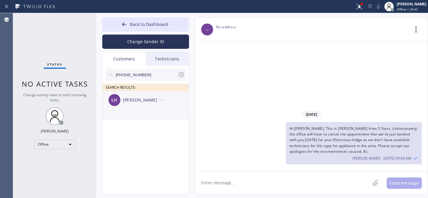
click at [129, 106] on div "LH [PERSON_NAME] --:--" at bounding box center [146, 100] width 87 height 18
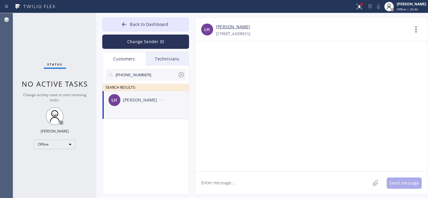
click at [236, 177] on textarea at bounding box center [282, 182] width 175 height 23
paste textarea "Hi [PERSON_NAME], This is [PERSON_NAME] from 5 Stars. Unfortunately, the office…"
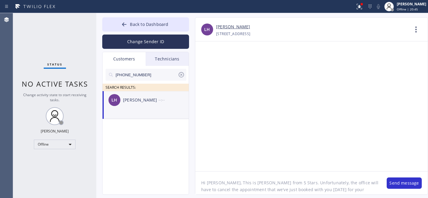
click at [212, 181] on textarea "Hi [PERSON_NAME], This is [PERSON_NAME] from 5 Stars. Unfortunately, the office…" at bounding box center [288, 182] width 186 height 23
click at [329, 187] on textarea "Hi [PERSON_NAME], This is [PERSON_NAME] from 5 Stars. Unfortunately, the office…" at bounding box center [288, 182] width 186 height 23
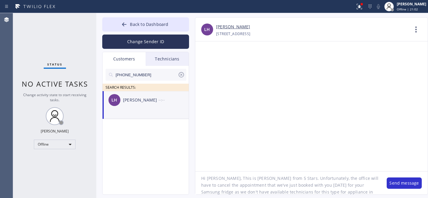
scroll to position [9, 0]
click at [296, 182] on textarea "Hi [PERSON_NAME], This is [PERSON_NAME] from 5 Stars. Unfortunately, the office…" at bounding box center [288, 182] width 186 height 23
paste textarea "[DATE]"
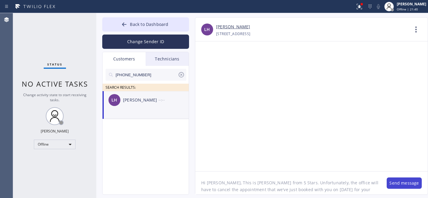
type textarea "Hi [PERSON_NAME], This is [PERSON_NAME] from 5 Stars. Unfortunately, the office…"
click at [405, 181] on button "Send message" at bounding box center [404, 182] width 35 height 11
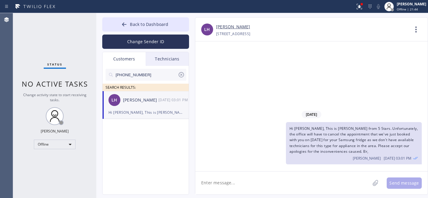
click at [181, 75] on icon at bounding box center [181, 74] width 7 height 7
click at [154, 24] on span "Back to Dashboard" at bounding box center [149, 24] width 38 height 6
